Goal: Transaction & Acquisition: Book appointment/travel/reservation

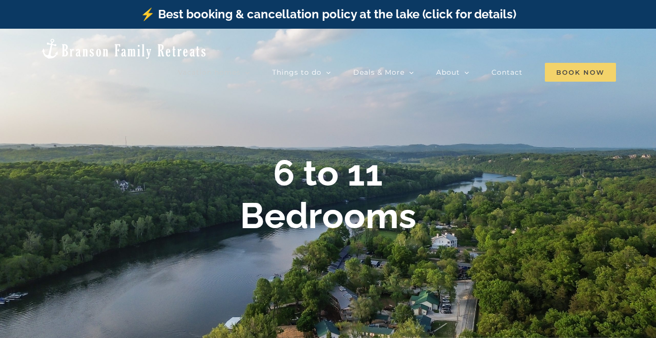
click at [571, 63] on span "Book Now" at bounding box center [580, 72] width 71 height 19
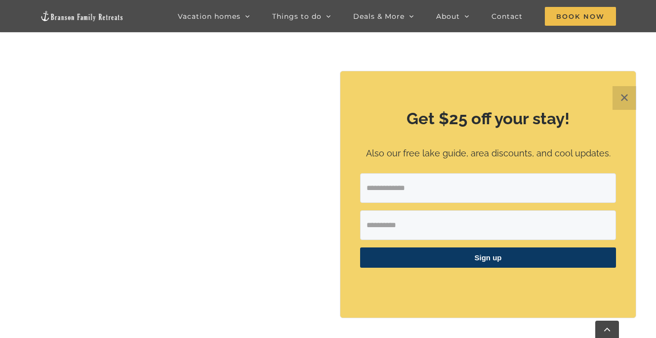
scroll to position [636, 0]
click at [625, 100] on button "✕" at bounding box center [625, 98] width 24 height 24
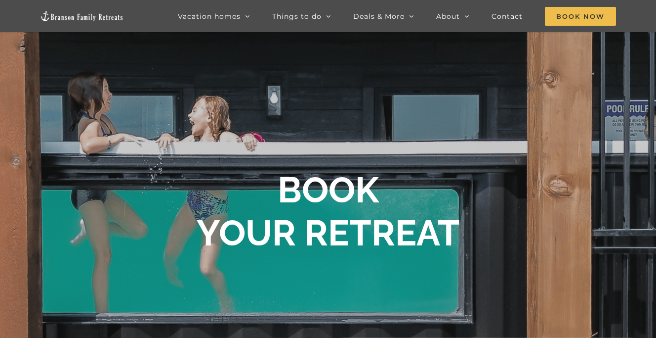
scroll to position [0, 0]
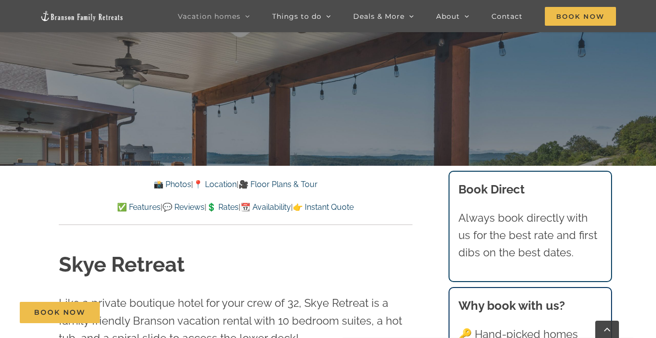
click at [285, 184] on link "🎥 Floor Plans & Tour" at bounding box center [278, 183] width 79 height 9
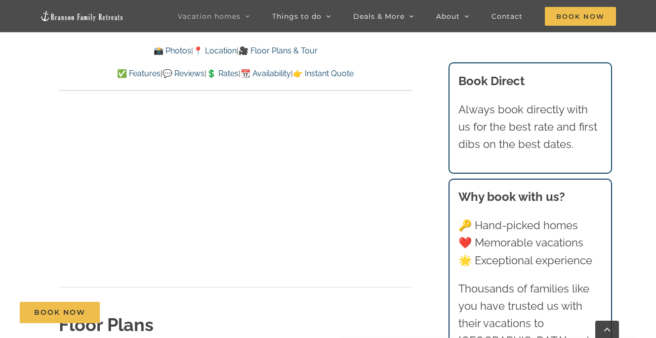
scroll to position [3264, 0]
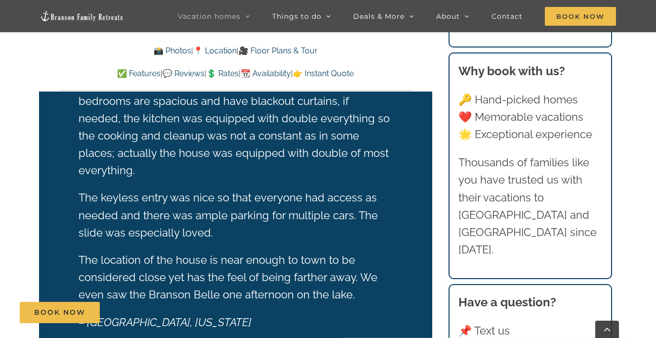
scroll to position [1925, 0]
